Goal: Information Seeking & Learning: Learn about a topic

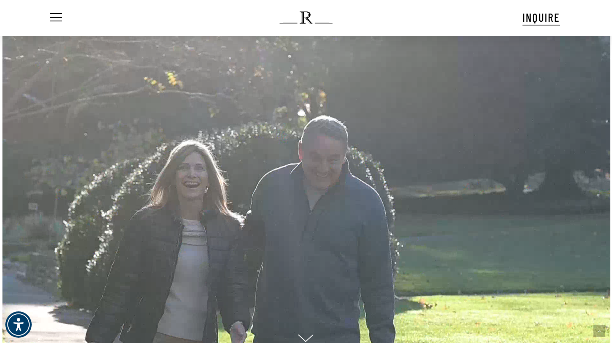
scroll to position [300, 0]
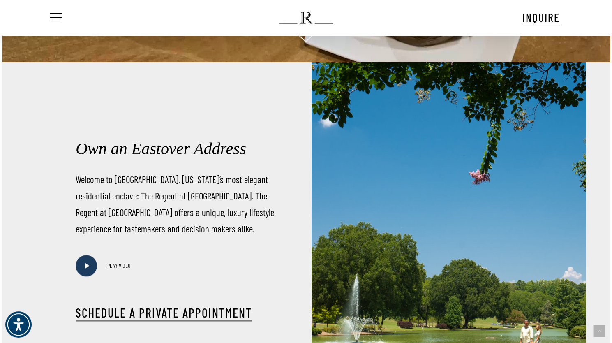
click at [610, 95] on div at bounding box center [458, 233] width 304 height 343
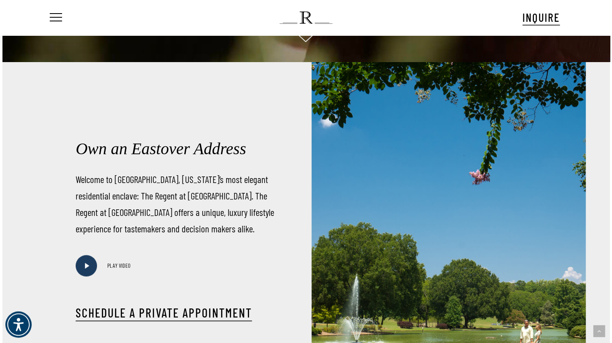
drag, startPoint x: 611, startPoint y: 95, endPoint x: 614, endPoint y: 121, distance: 25.6
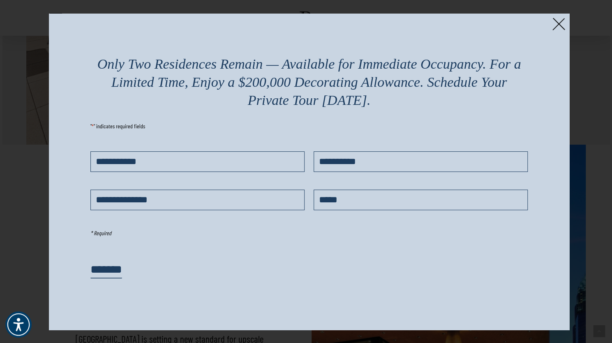
scroll to position [1272, 0]
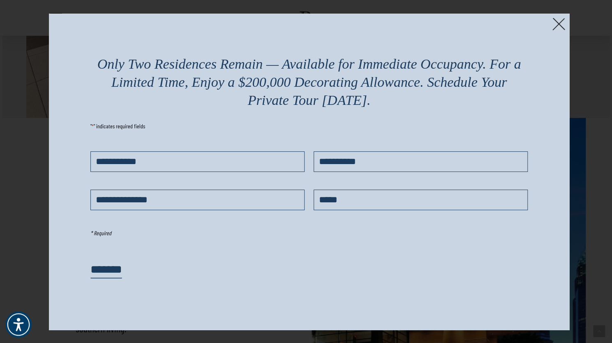
click at [561, 28] on img at bounding box center [559, 24] width 13 height 13
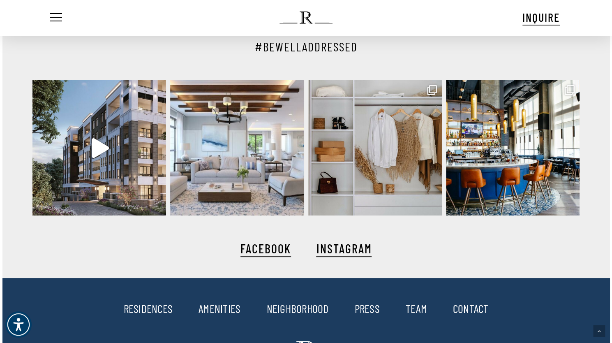
scroll to position [1749, 0]
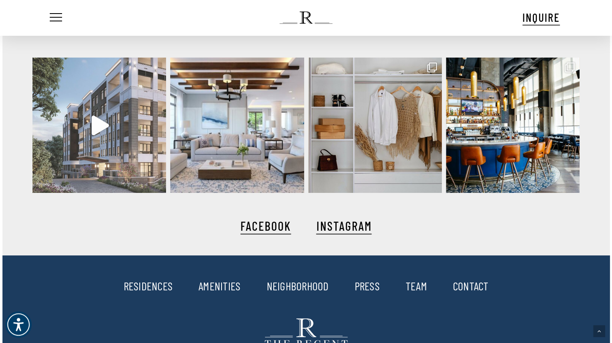
click at [104, 126] on icon "Play" at bounding box center [100, 126] width 17 height 20
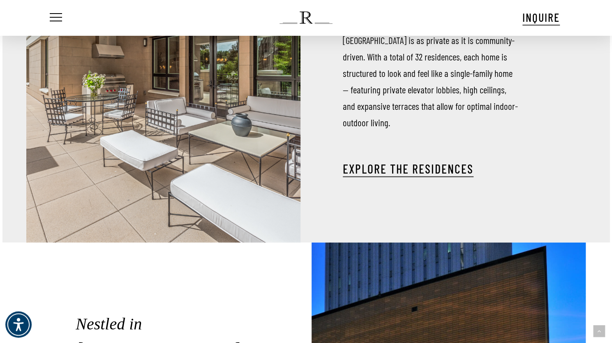
scroll to position [1119, 0]
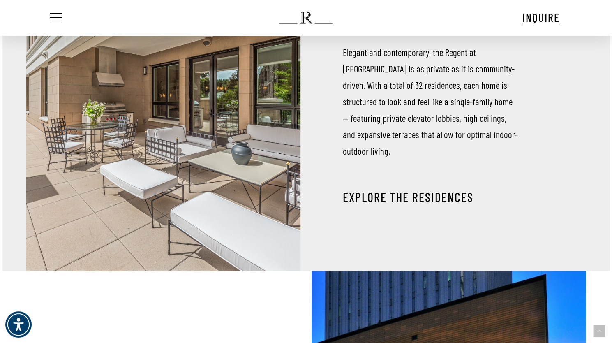
click at [423, 190] on link "EXPLORE THE RESIDENCES" at bounding box center [408, 197] width 131 height 15
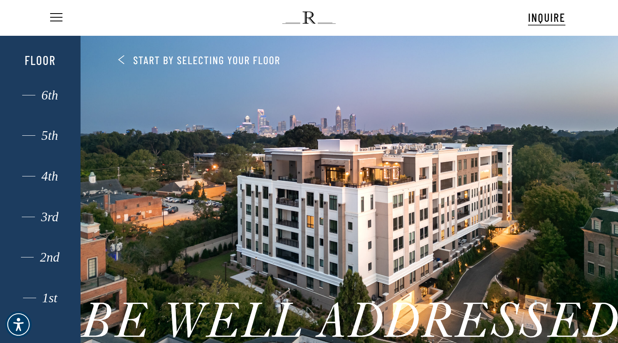
click at [49, 299] on div "1st" at bounding box center [40, 298] width 56 height 11
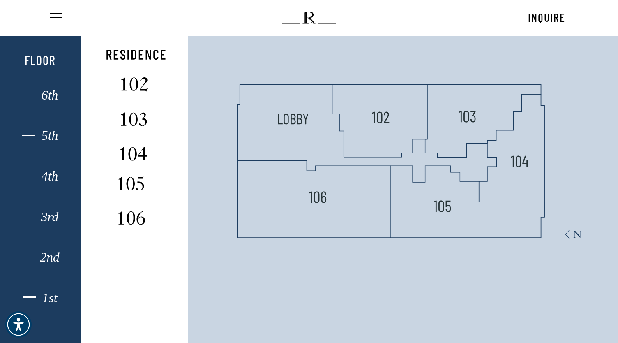
click at [516, 151] on polygon at bounding box center [512, 148] width 66 height 108
click at [520, 163] on img at bounding box center [520, 160] width 22 height 22
